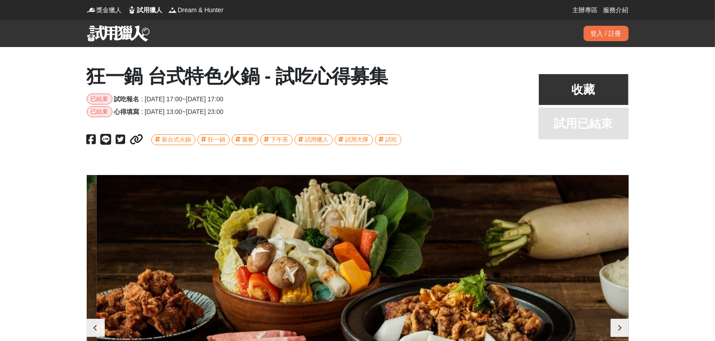
scroll to position [0, 542]
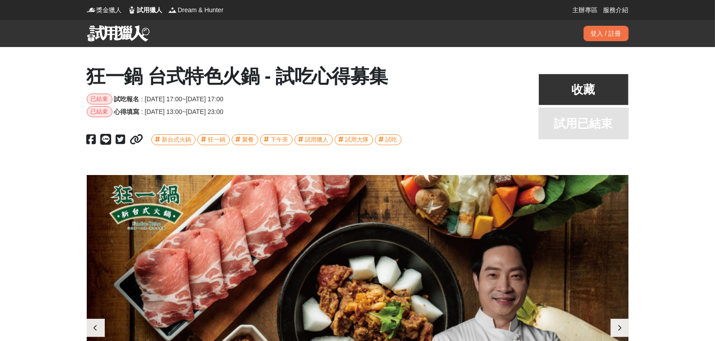
click at [101, 27] on img at bounding box center [118, 33] width 63 height 16
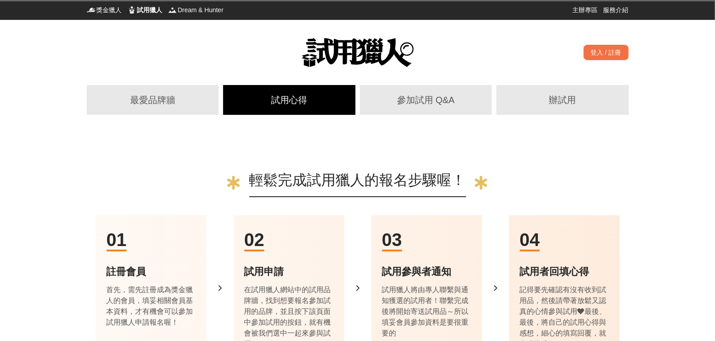
click at [289, 103] on div "試用心得" at bounding box center [289, 100] width 116 height 14
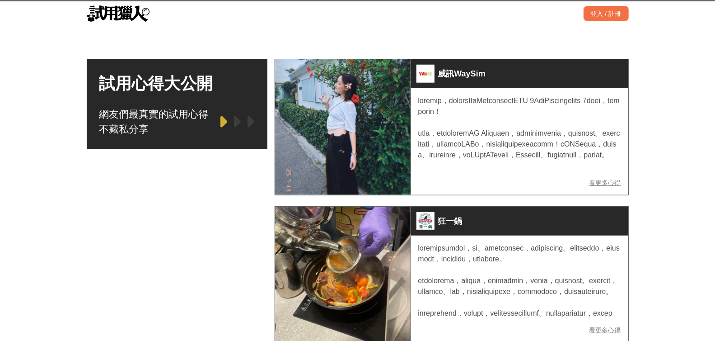
scroll to position [261, 0]
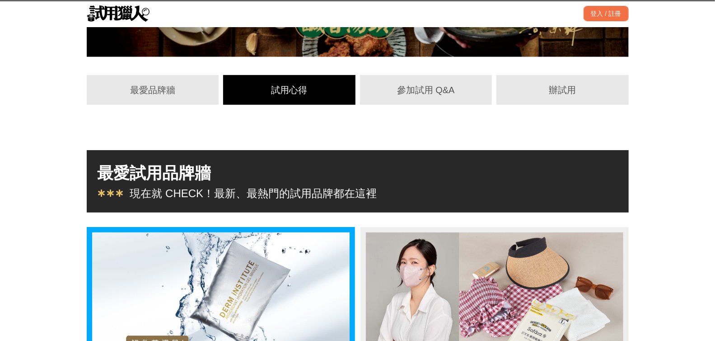
click at [304, 91] on div "試用心得" at bounding box center [289, 90] width 116 height 14
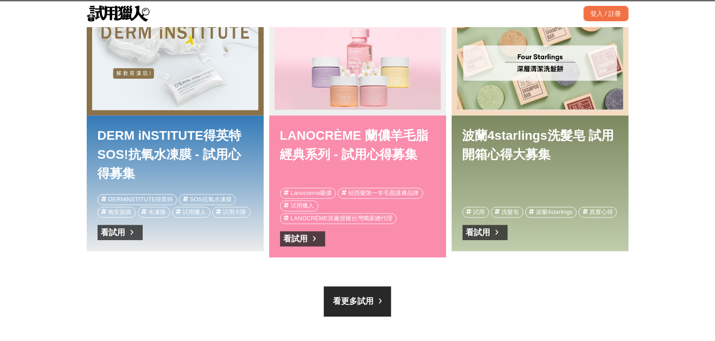
scroll to position [743, 0]
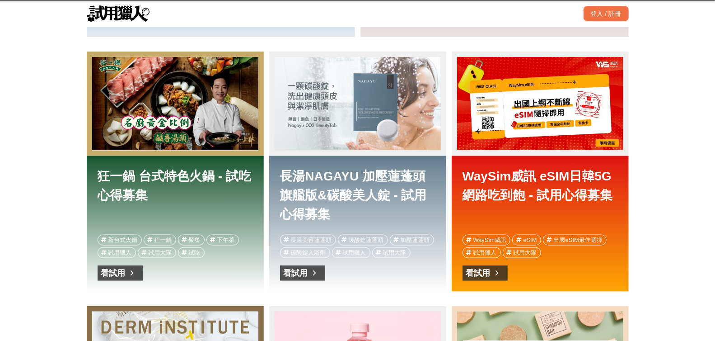
click at [347, 116] on div "長湯NAGAYU 加壓蓮蓬頭旗艦版&碳酸美人錠 - 試用心得募集" at bounding box center [358, 103] width 166 height 93
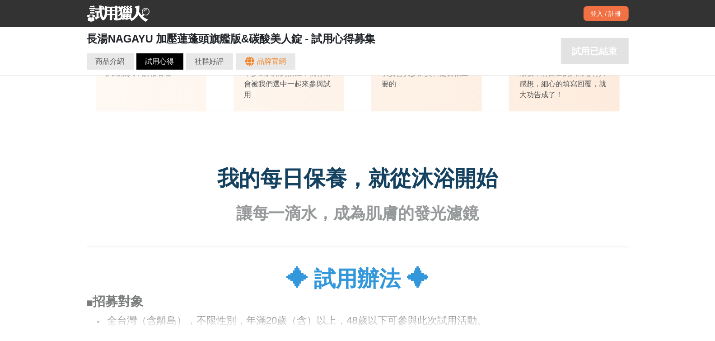
click at [160, 63] on div "試用心得" at bounding box center [160, 61] width 29 height 11
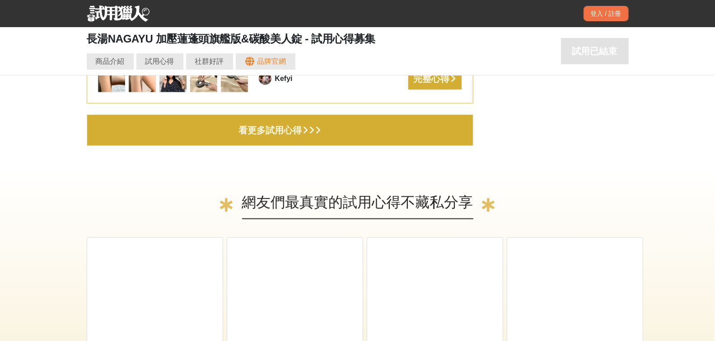
scroll to position [2853, 0]
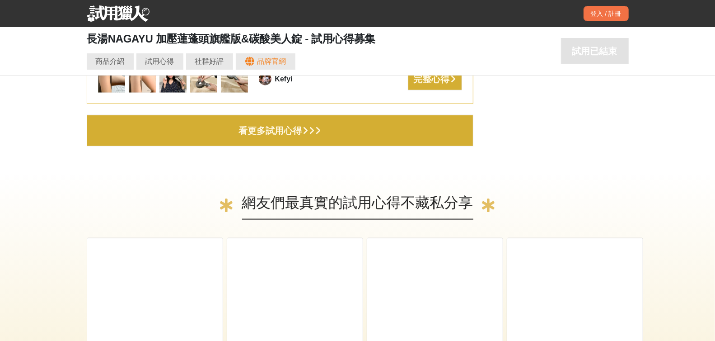
click at [250, 141] on button "看更多試用心得" at bounding box center [280, 131] width 387 height 32
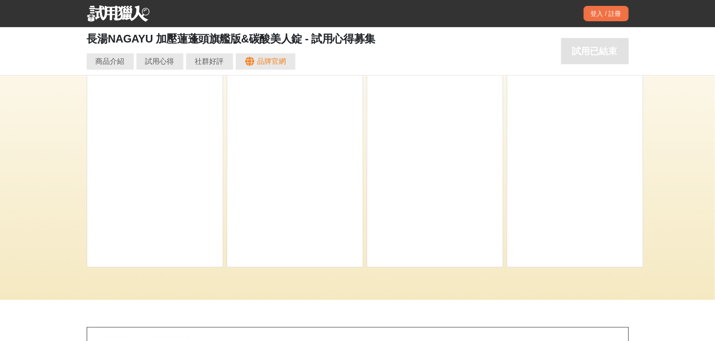
scroll to position [0, 1085]
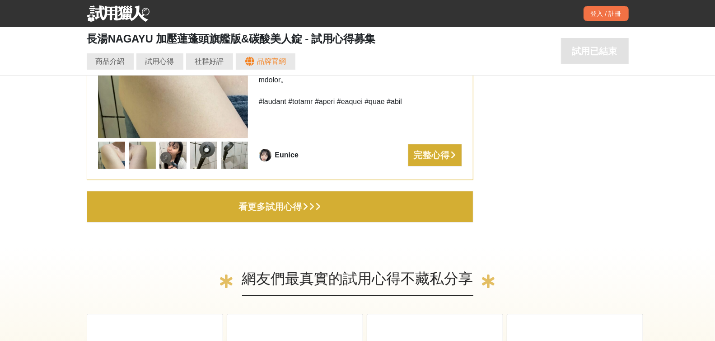
click at [301, 202] on div "看更多試用心得" at bounding box center [270, 206] width 63 height 14
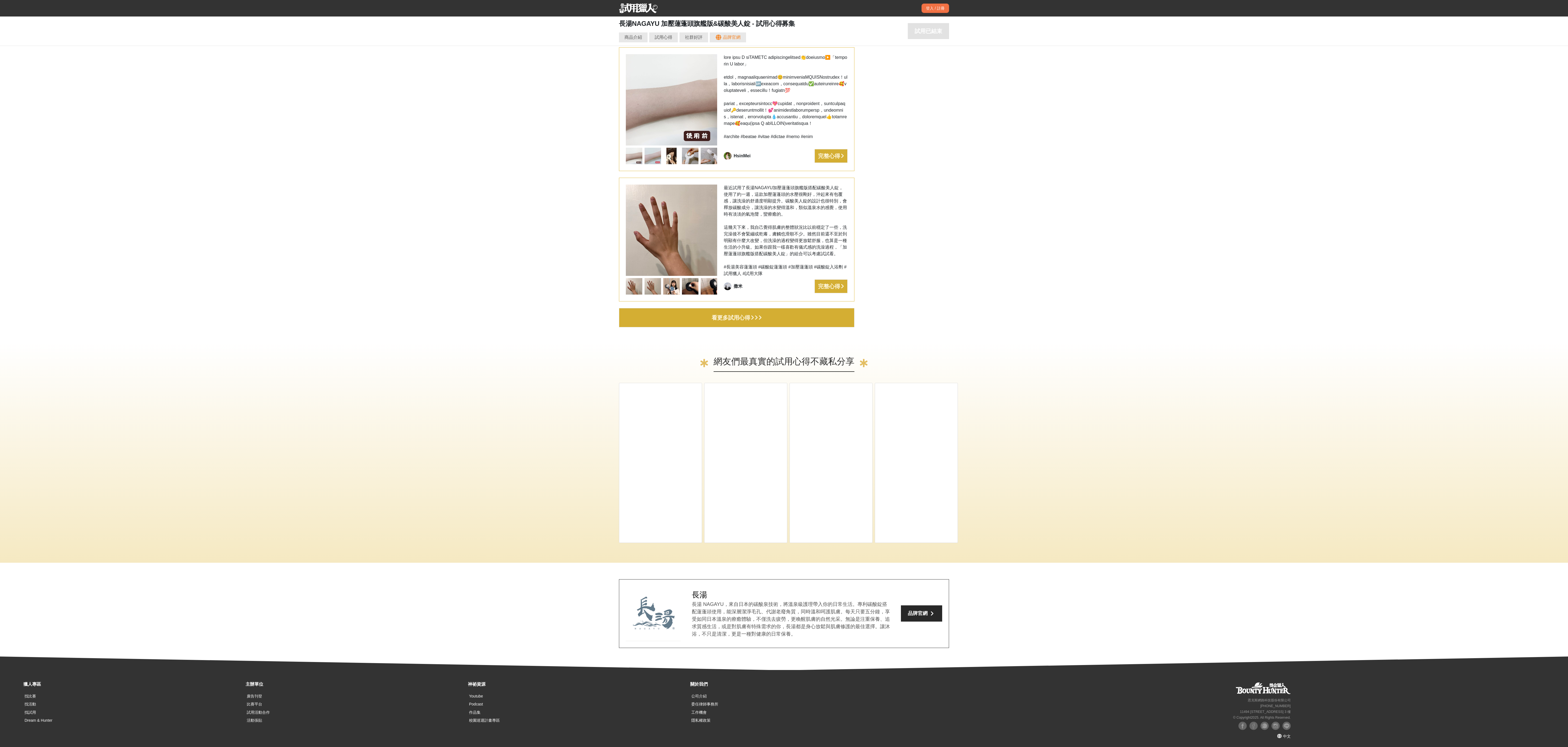
click at [435, 207] on button "看更多試用心得" at bounding box center [737, 318] width 236 height 19
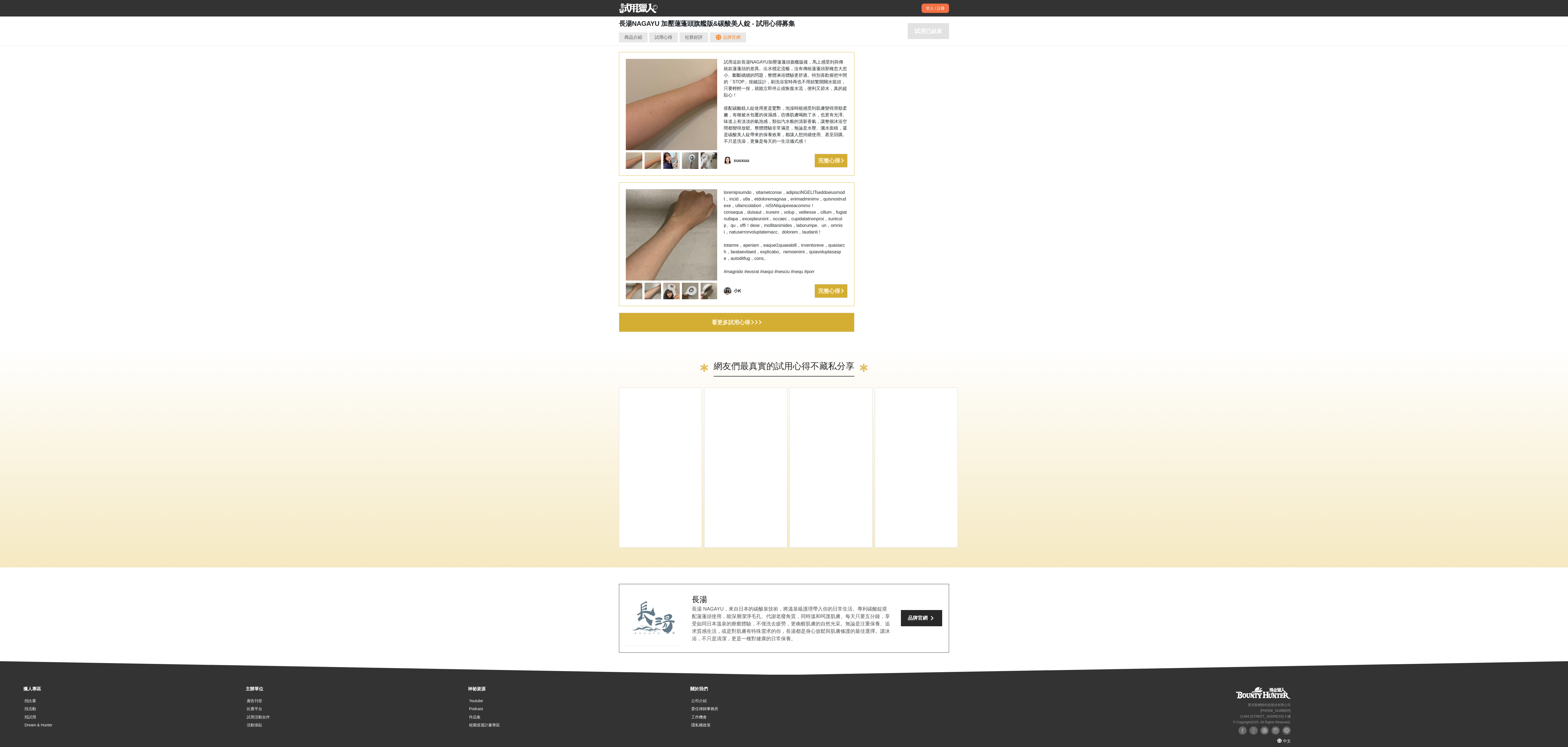
click at [435, 207] on div "看更多試用心得" at bounding box center [730, 322] width 38 height 9
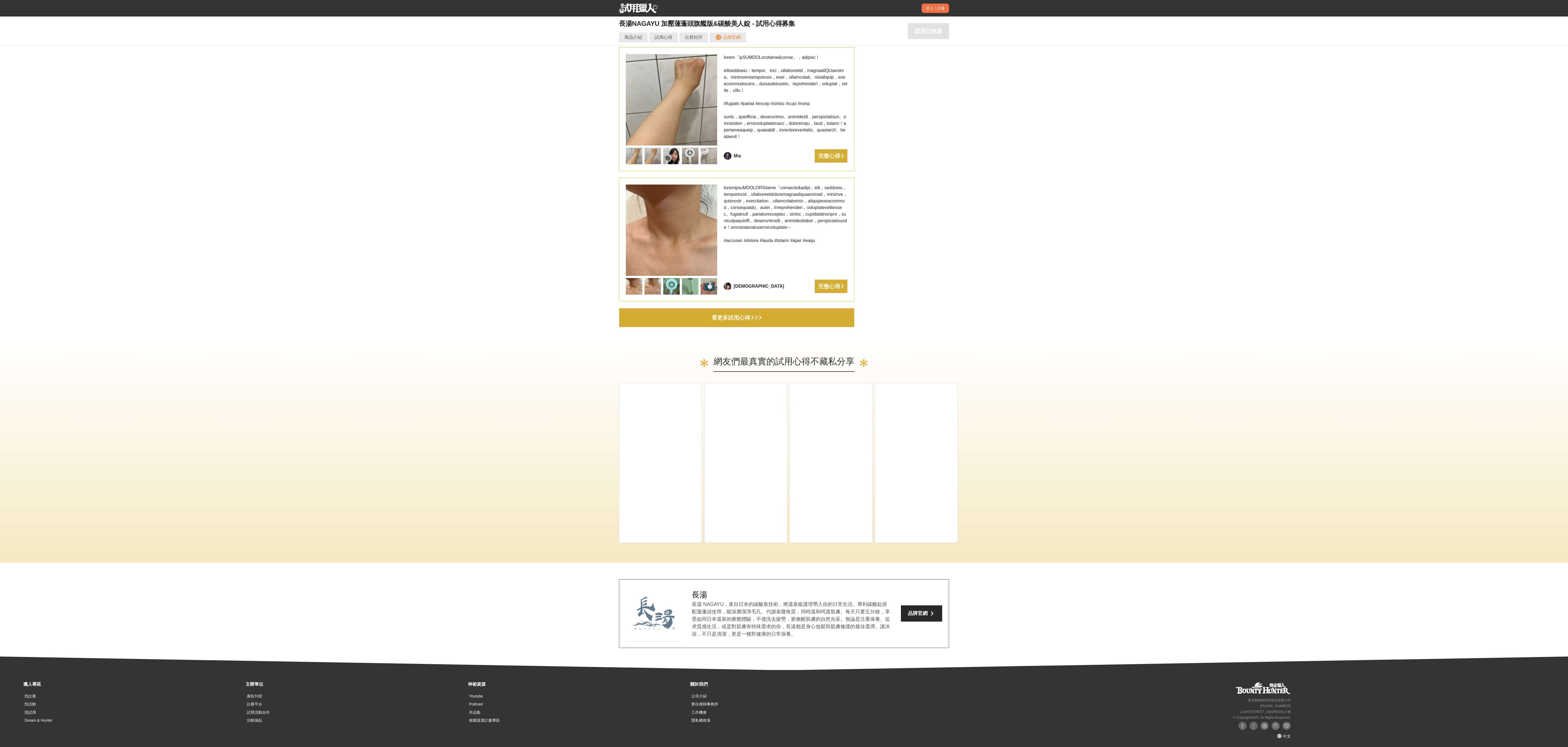
click at [435, 207] on button "看更多試用心得" at bounding box center [737, 318] width 236 height 19
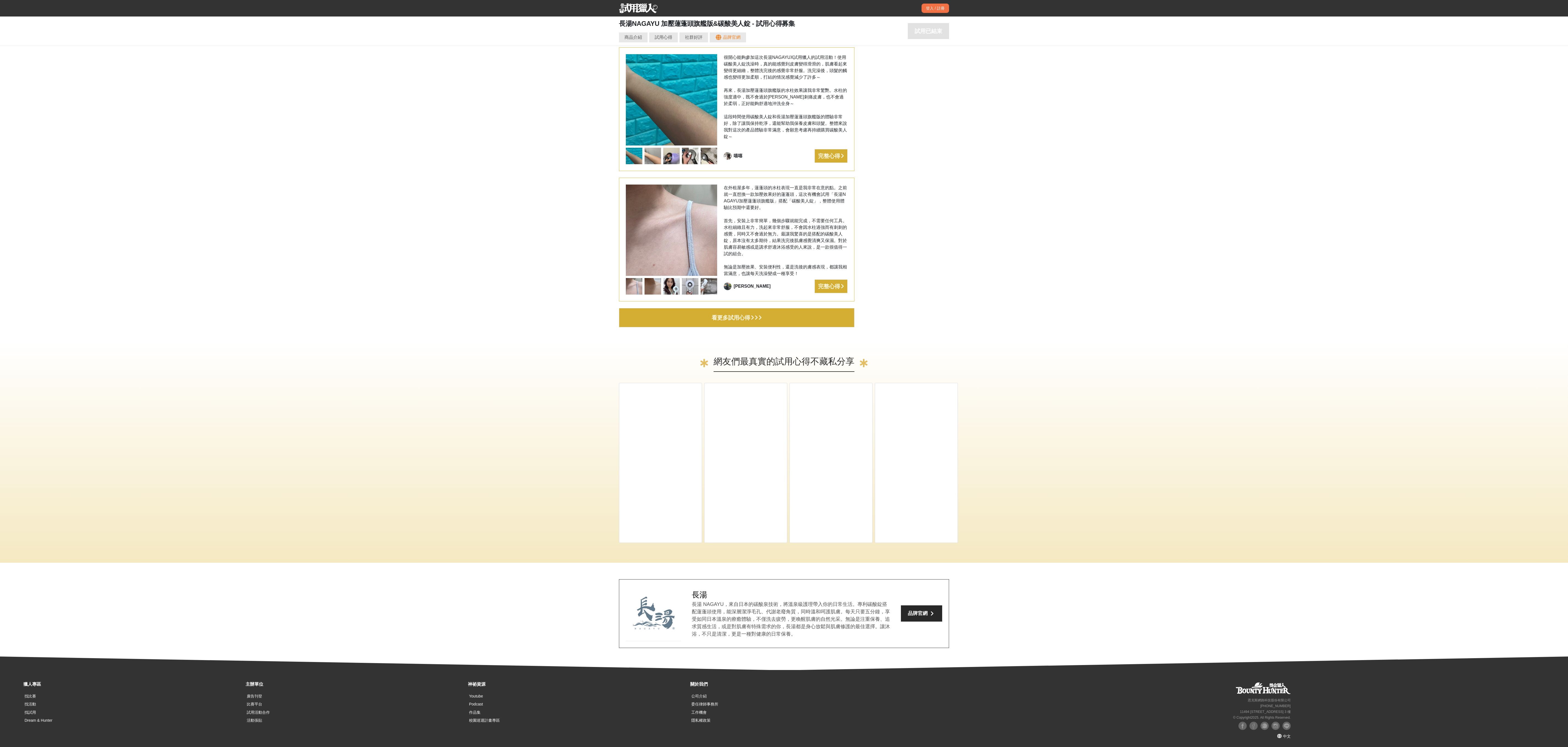
click at [435, 207] on div "看更多試用心得" at bounding box center [730, 318] width 38 height 9
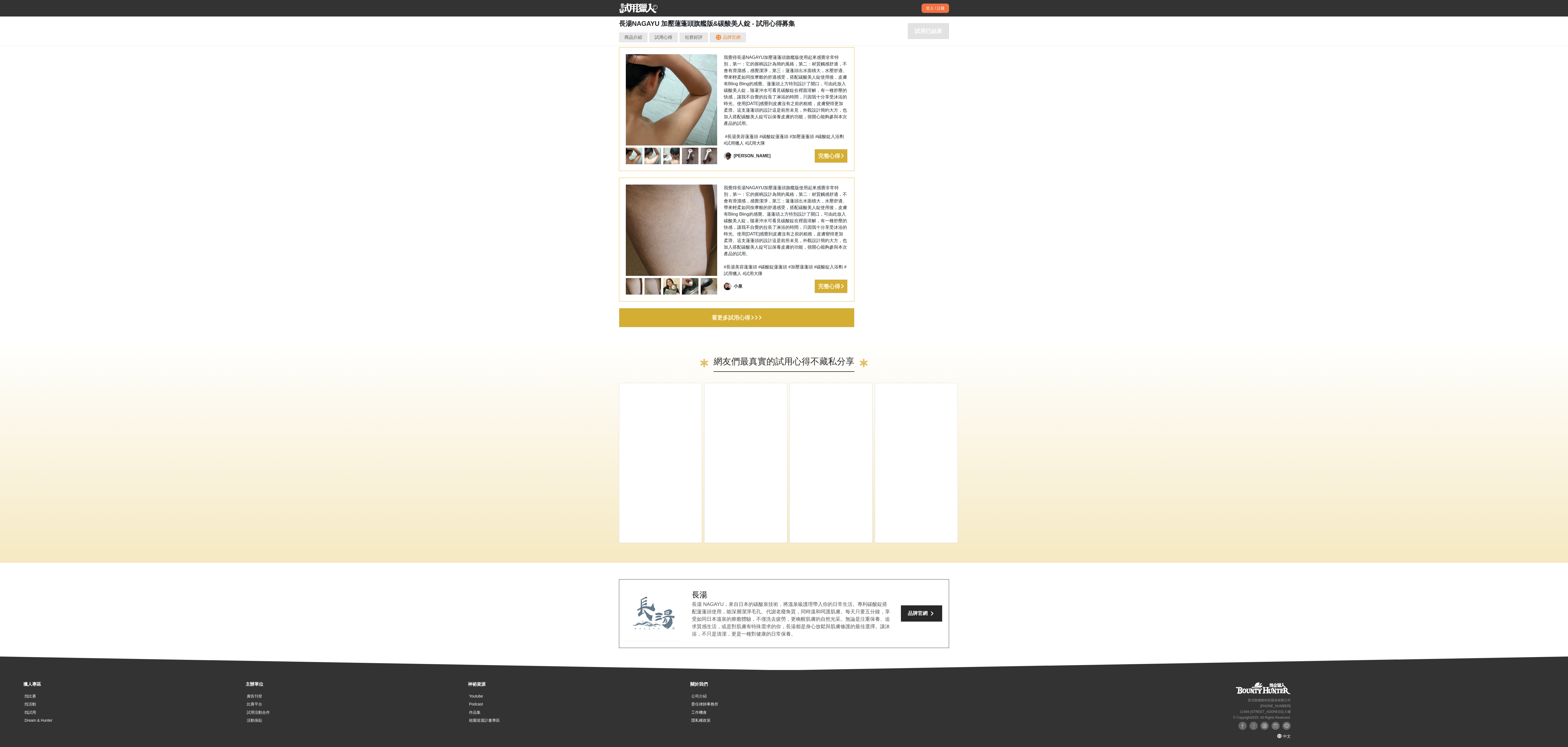
click at [435, 207] on icon "button" at bounding box center [752, 317] width 3 height 5
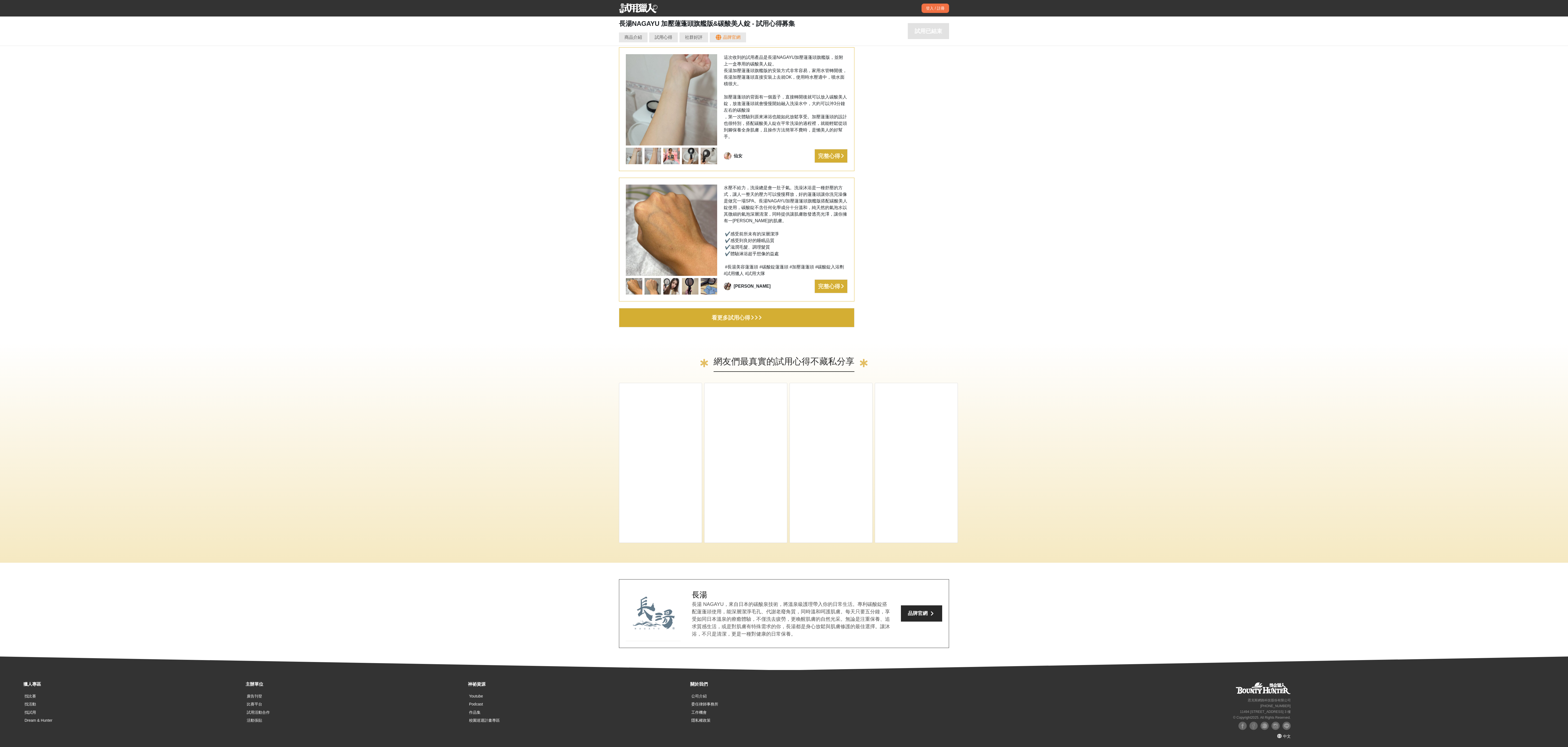
click at [435, 207] on button "看更多試用心得" at bounding box center [737, 318] width 236 height 19
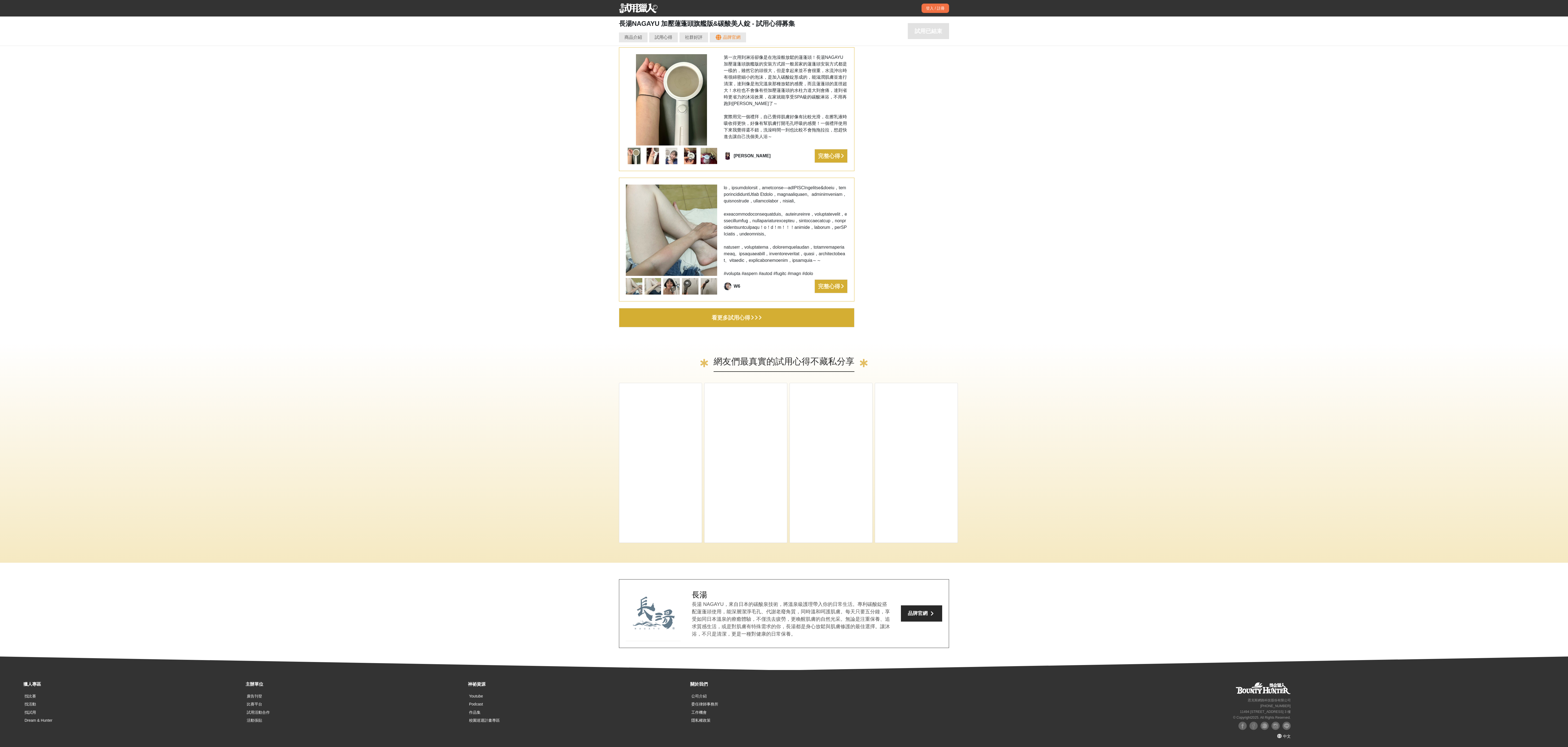
click at [435, 207] on icon "button" at bounding box center [756, 317] width 3 height 5
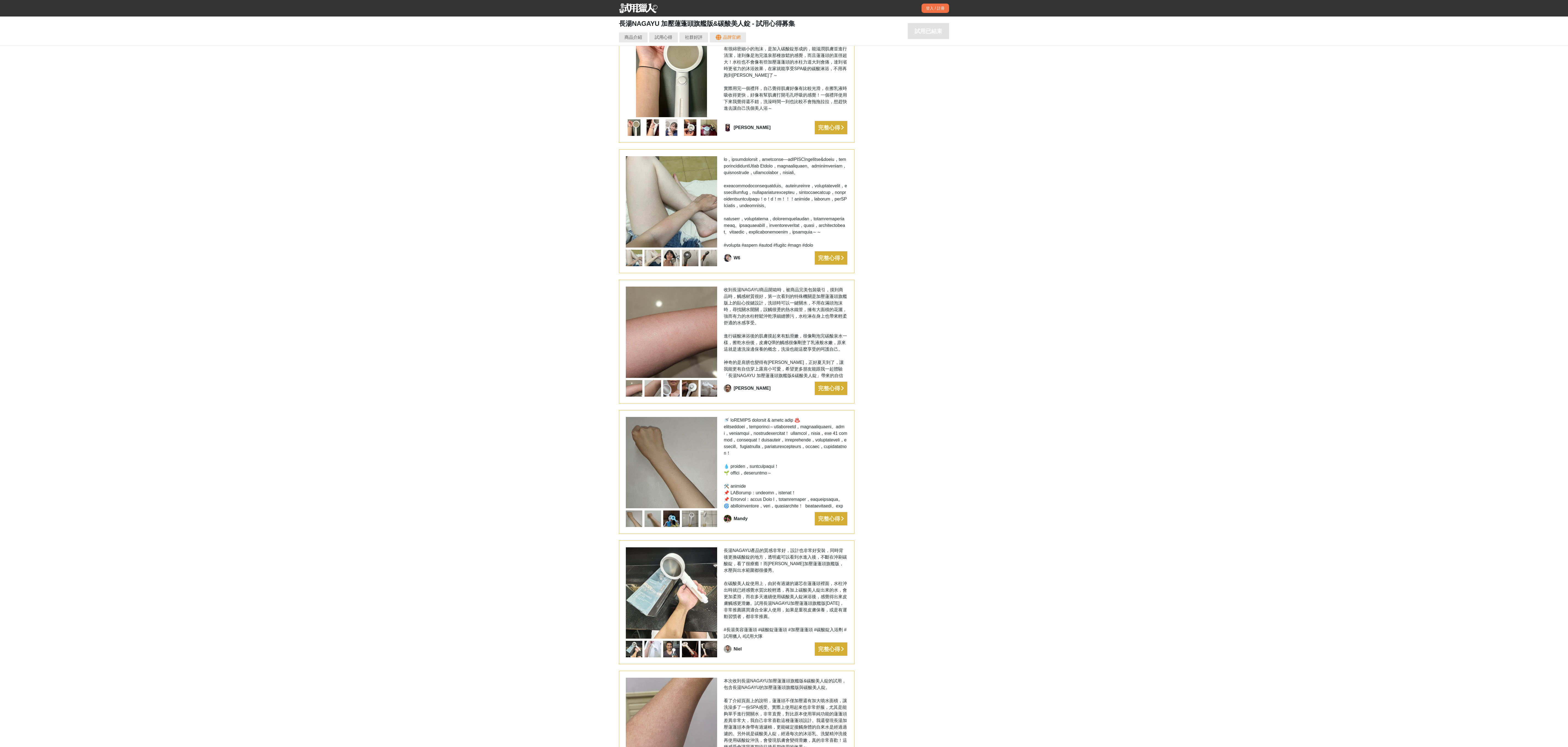
drag, startPoint x: 818, startPoint y: 282, endPoint x: 819, endPoint y: 287, distance: 5.1
click at [435, 207] on button "完整心得" at bounding box center [831, 258] width 33 height 14
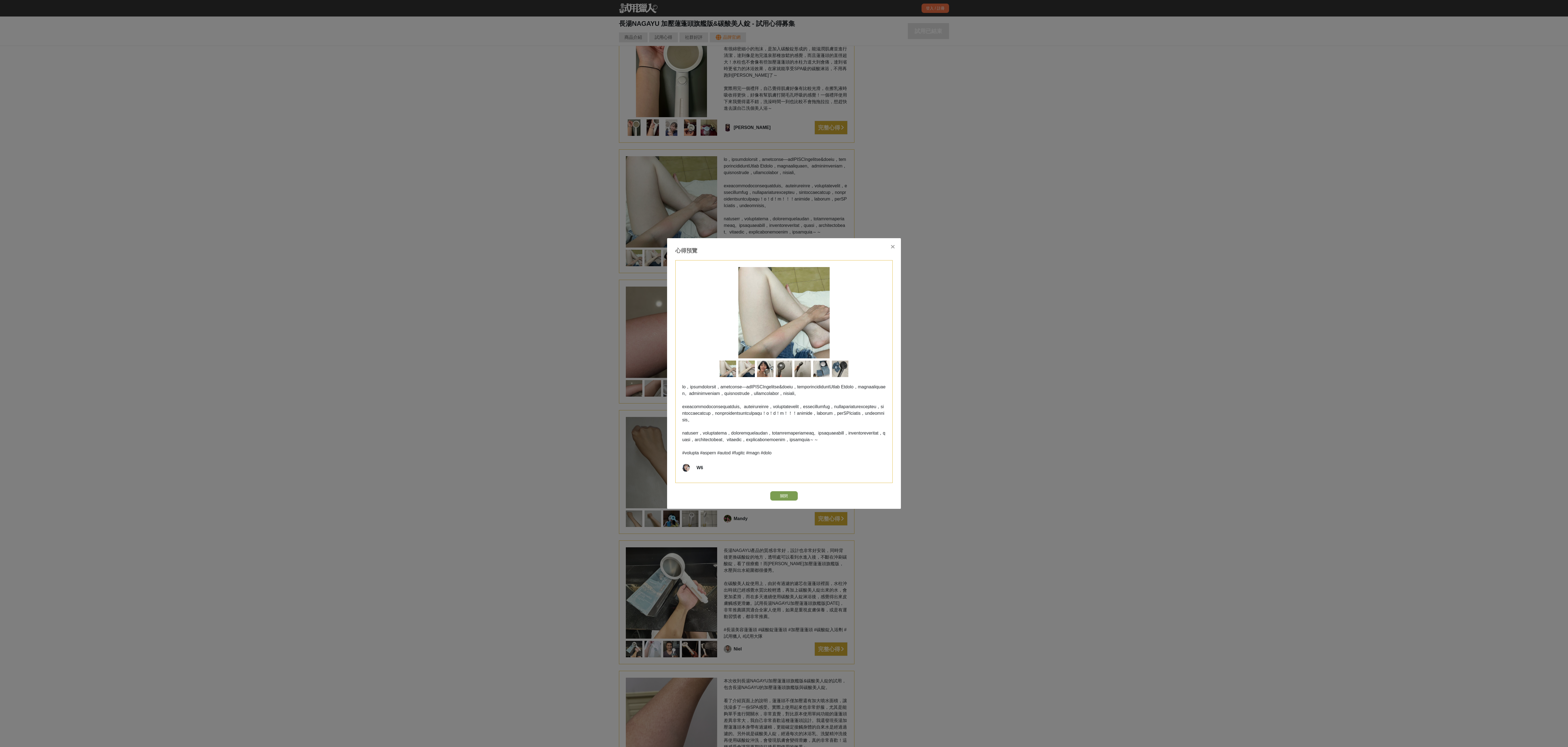
click at [435, 207] on div "心得預覽 W6 關閉" at bounding box center [784, 373] width 234 height 271
click at [435, 207] on div at bounding box center [892, 246] width 5 height 5
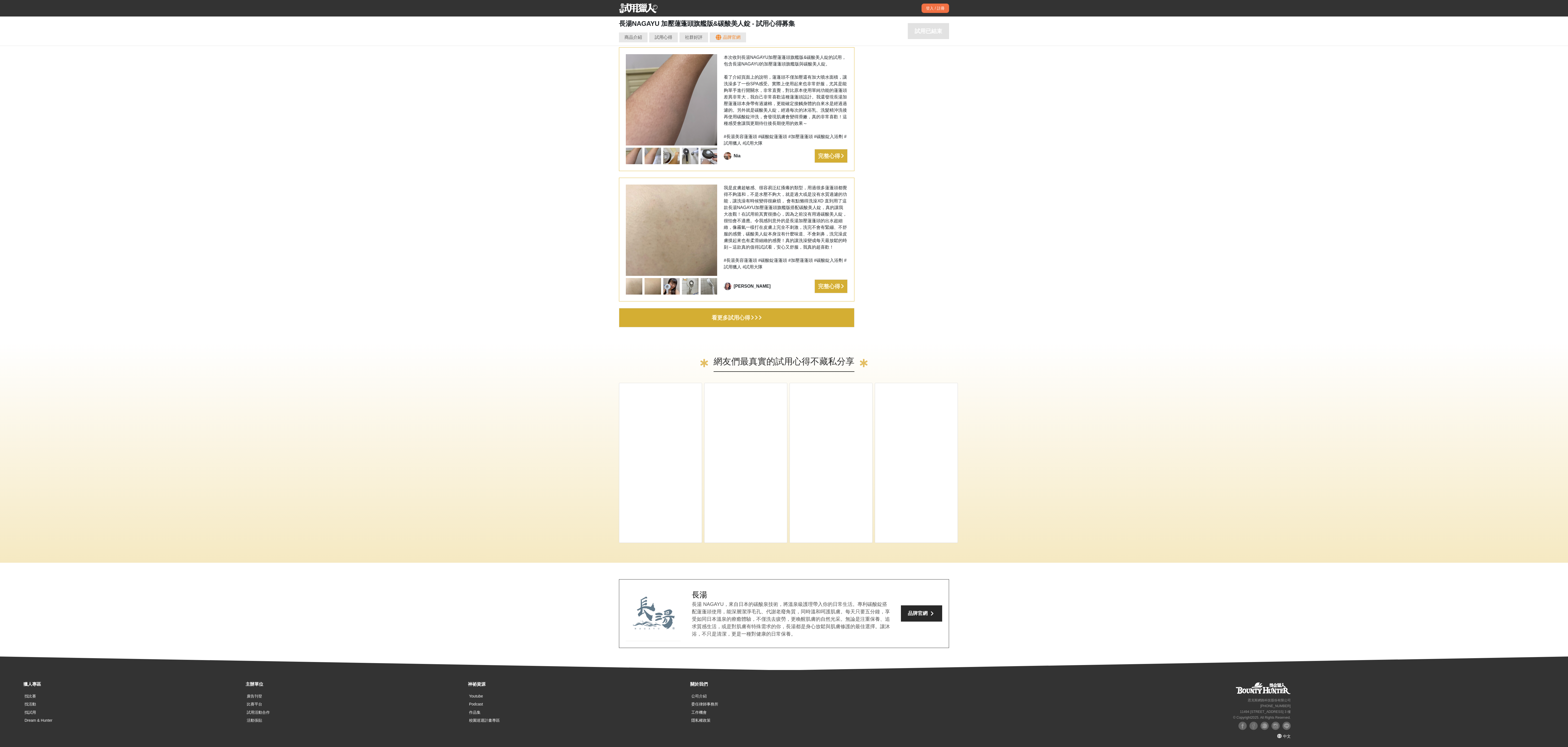
click at [435, 207] on button "看更多試用心得" at bounding box center [737, 318] width 236 height 19
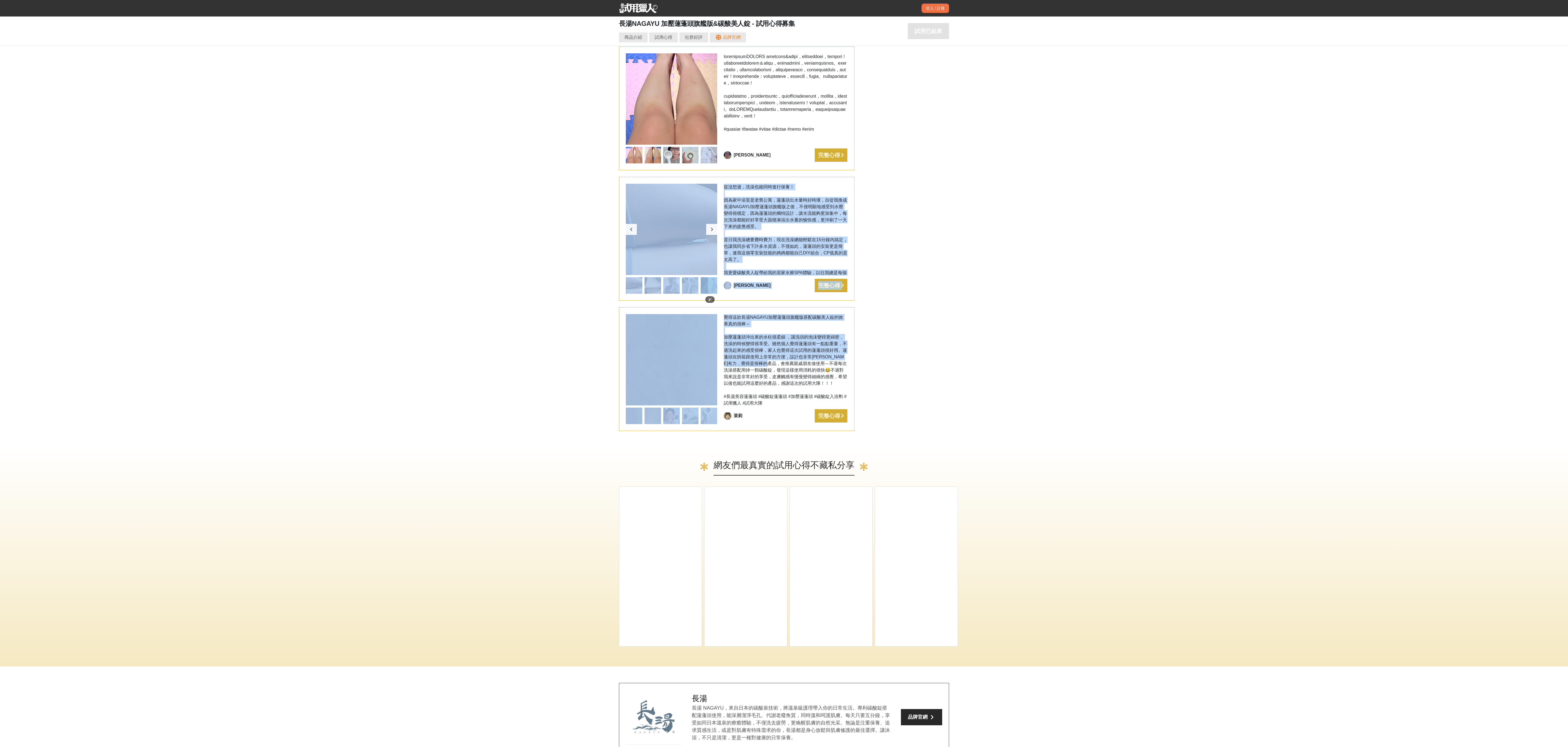
drag, startPoint x: 786, startPoint y: 372, endPoint x: 668, endPoint y: 264, distance: 160.0
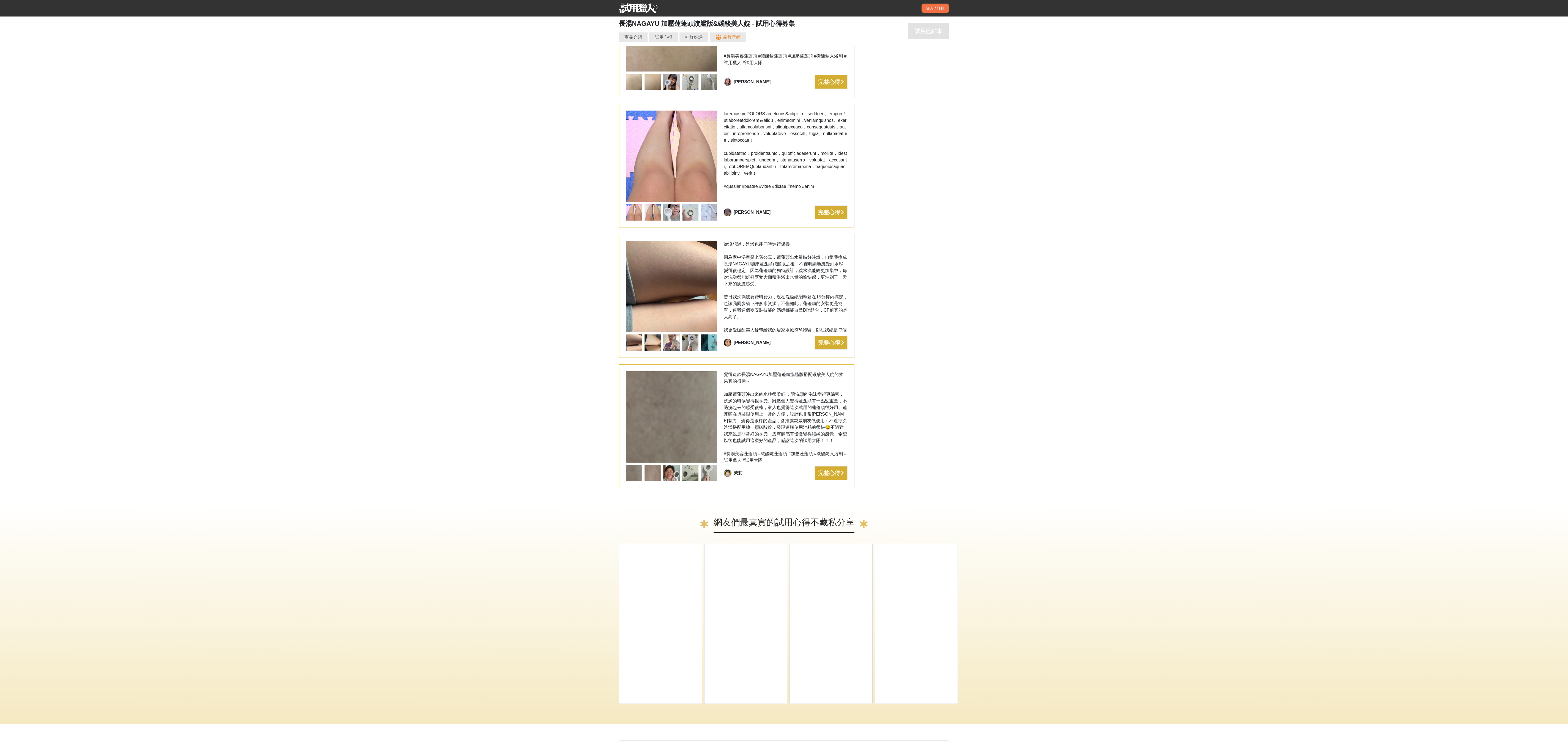
click at [435, 190] on div at bounding box center [785, 150] width 124 height 79
click at [435, 188] on div at bounding box center [785, 150] width 124 height 79
